Goal: Task Accomplishment & Management: Manage account settings

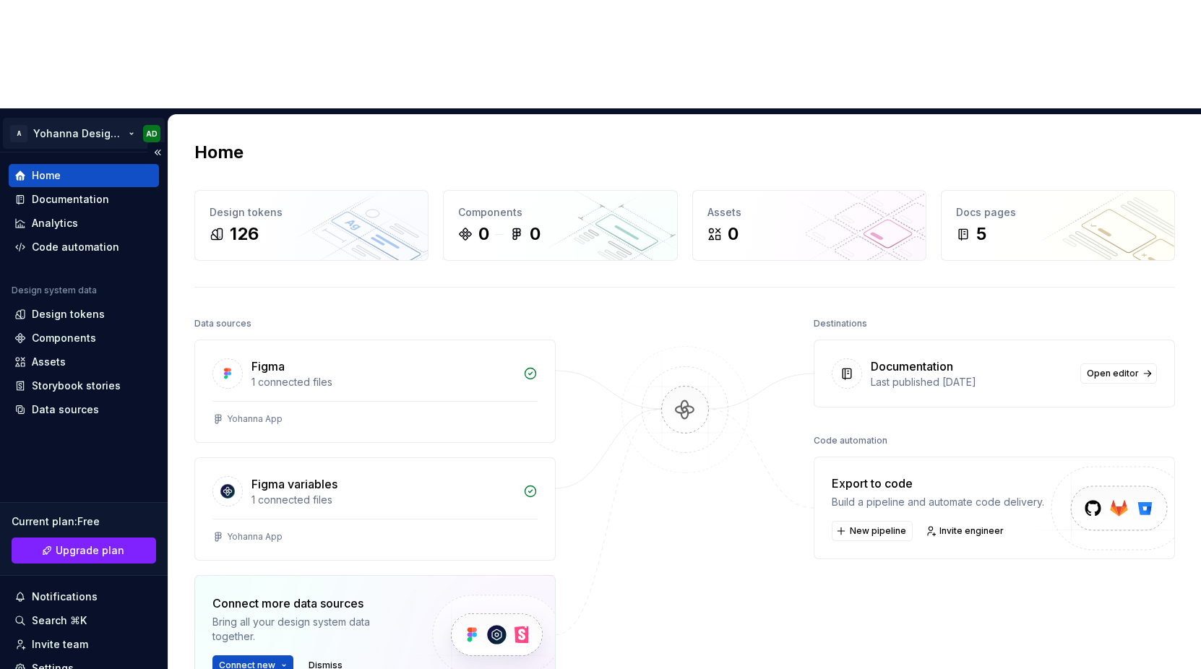
click at [160, 20] on html "A Yohanna Design System AD Home Documentation Analytics Code automation Design …" at bounding box center [600, 334] width 1201 height 669
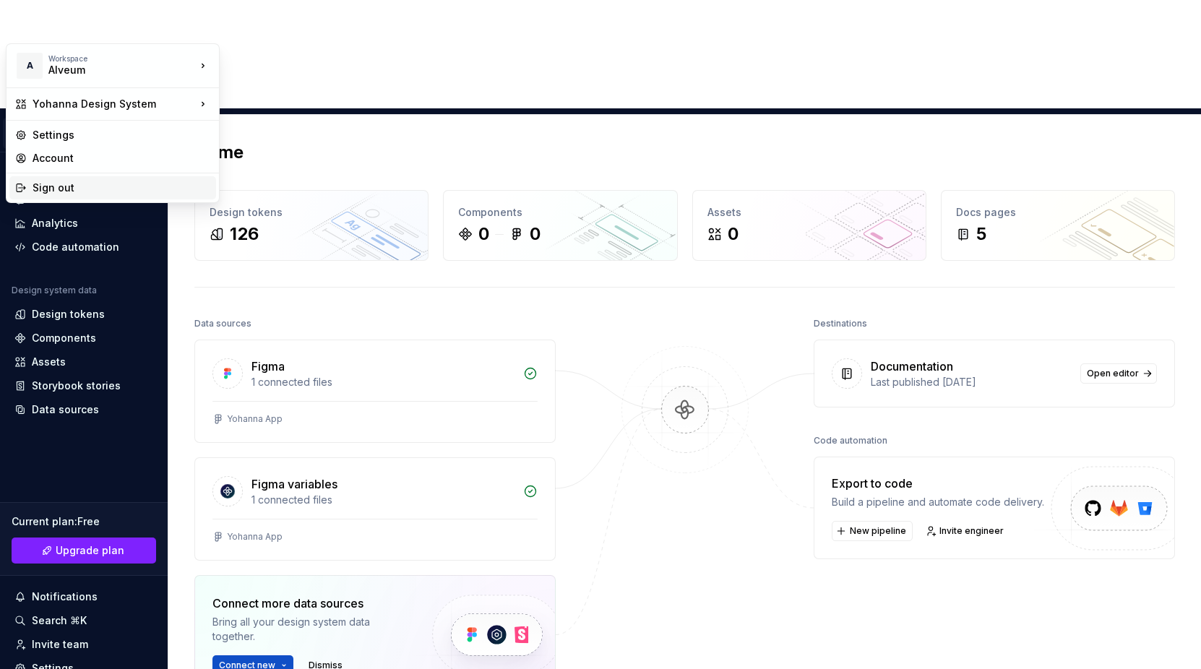
click at [75, 191] on div "Sign out" at bounding box center [122, 188] width 178 height 14
